Goal: Task Accomplishment & Management: Complete application form

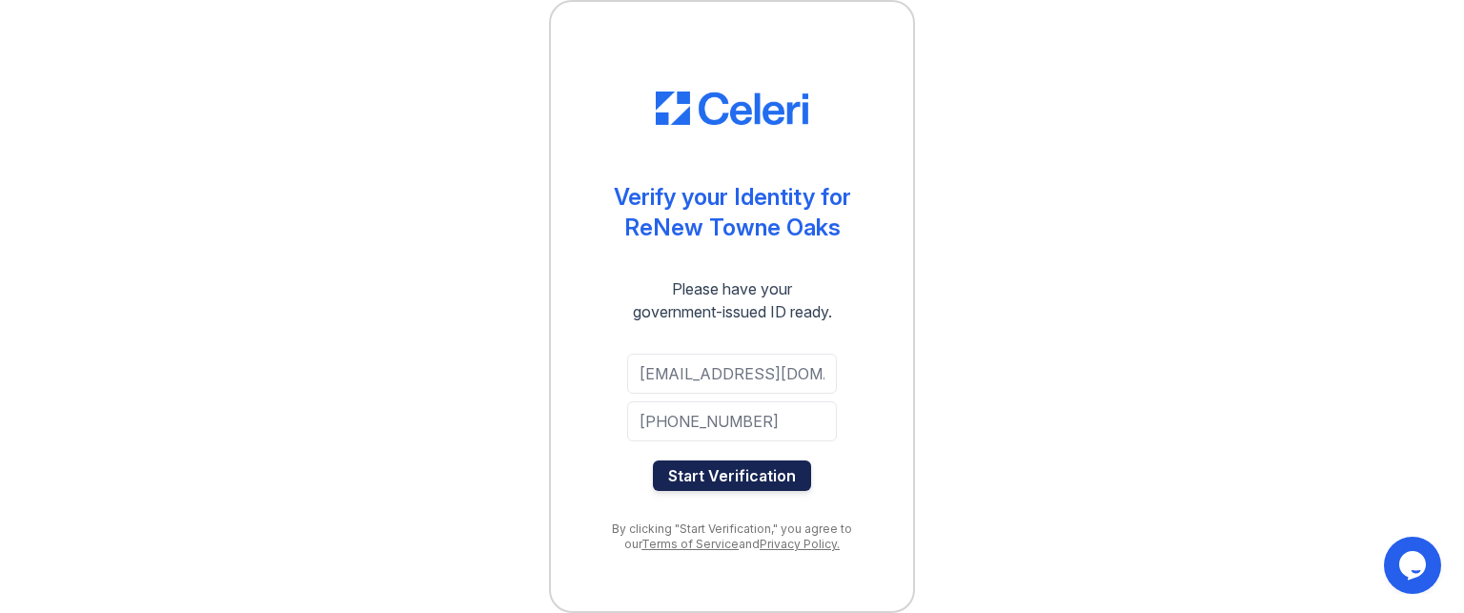
click at [709, 474] on button "Start Verification" at bounding box center [732, 475] width 158 height 30
